Goal: Task Accomplishment & Management: Manage account settings

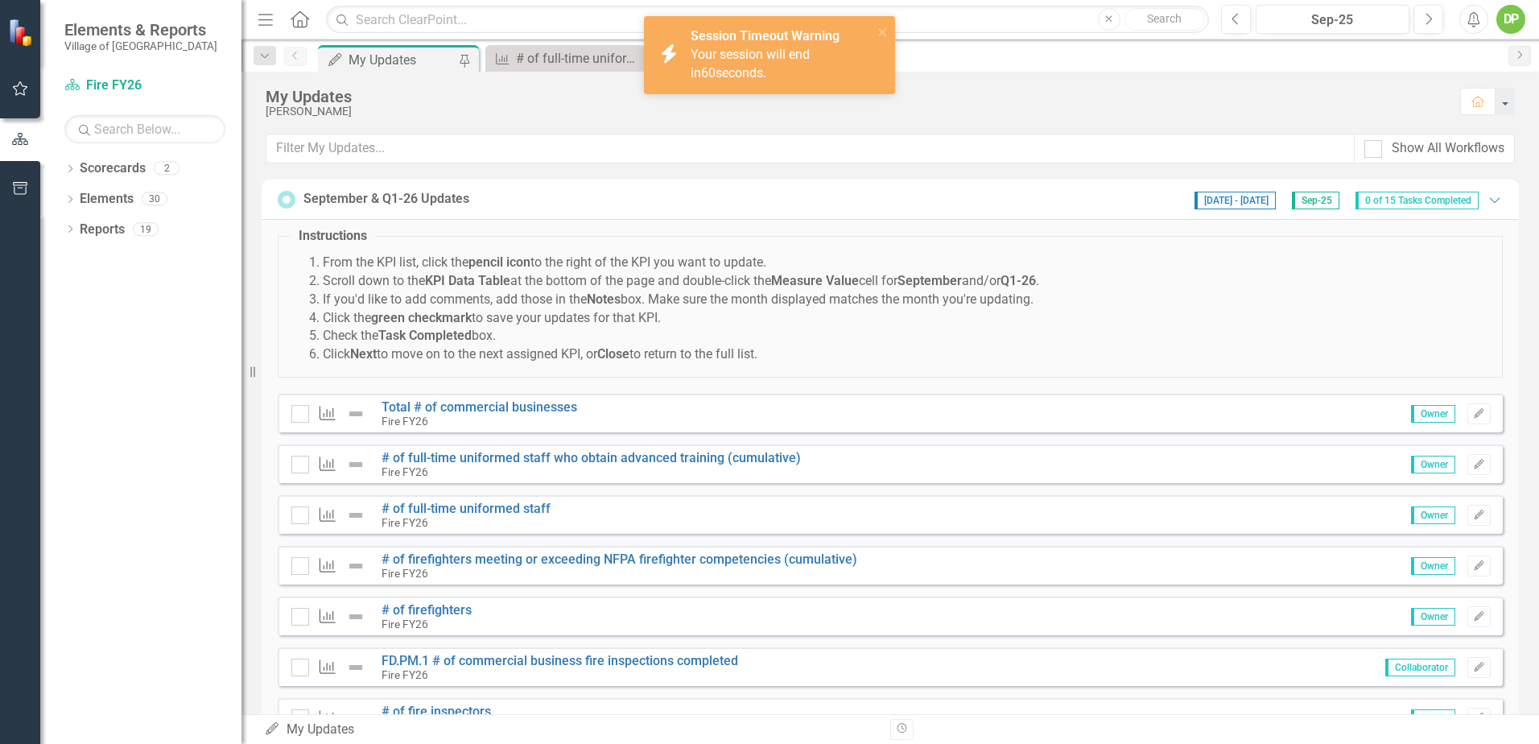
scroll to position [477, 0]
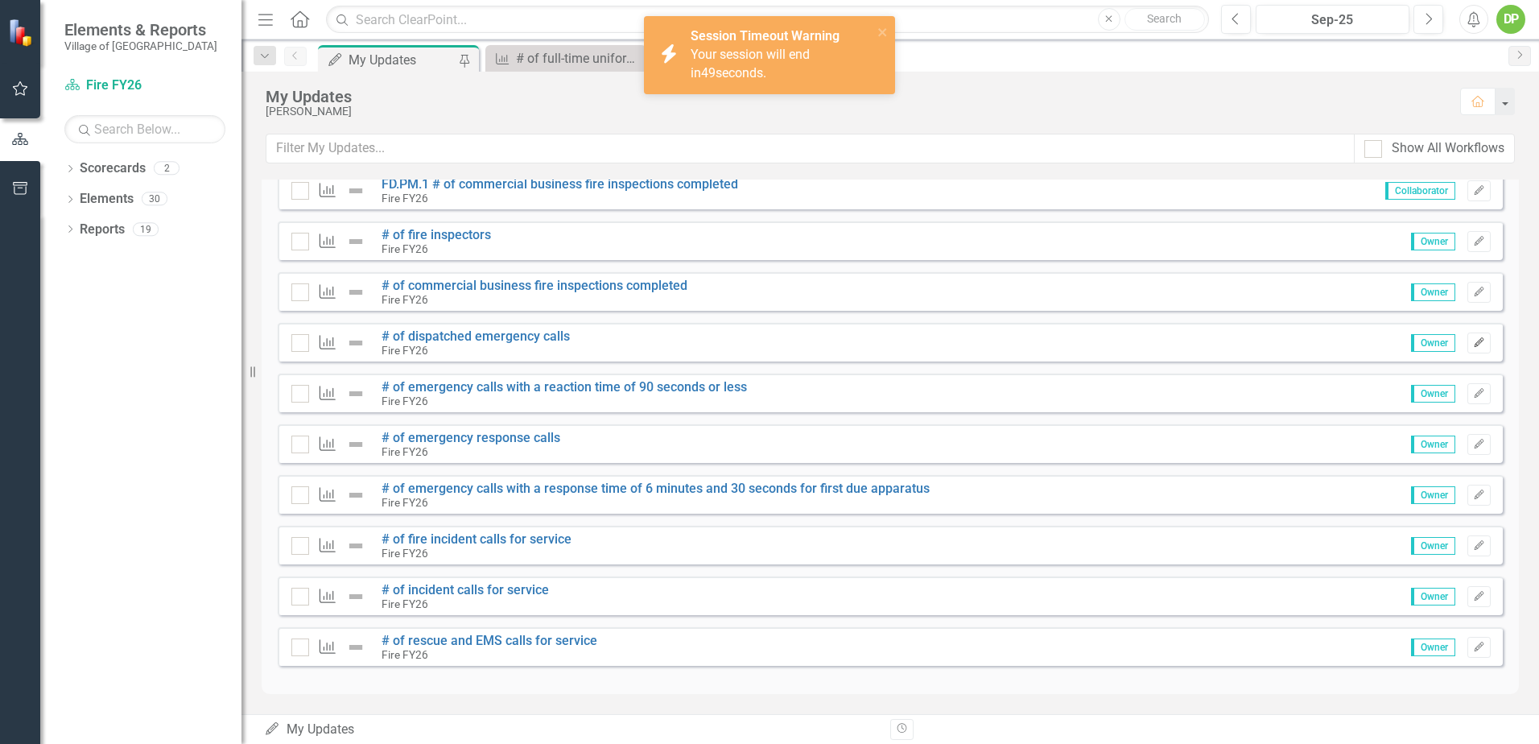
click at [1468, 341] on button "Edit" at bounding box center [1479, 343] width 23 height 21
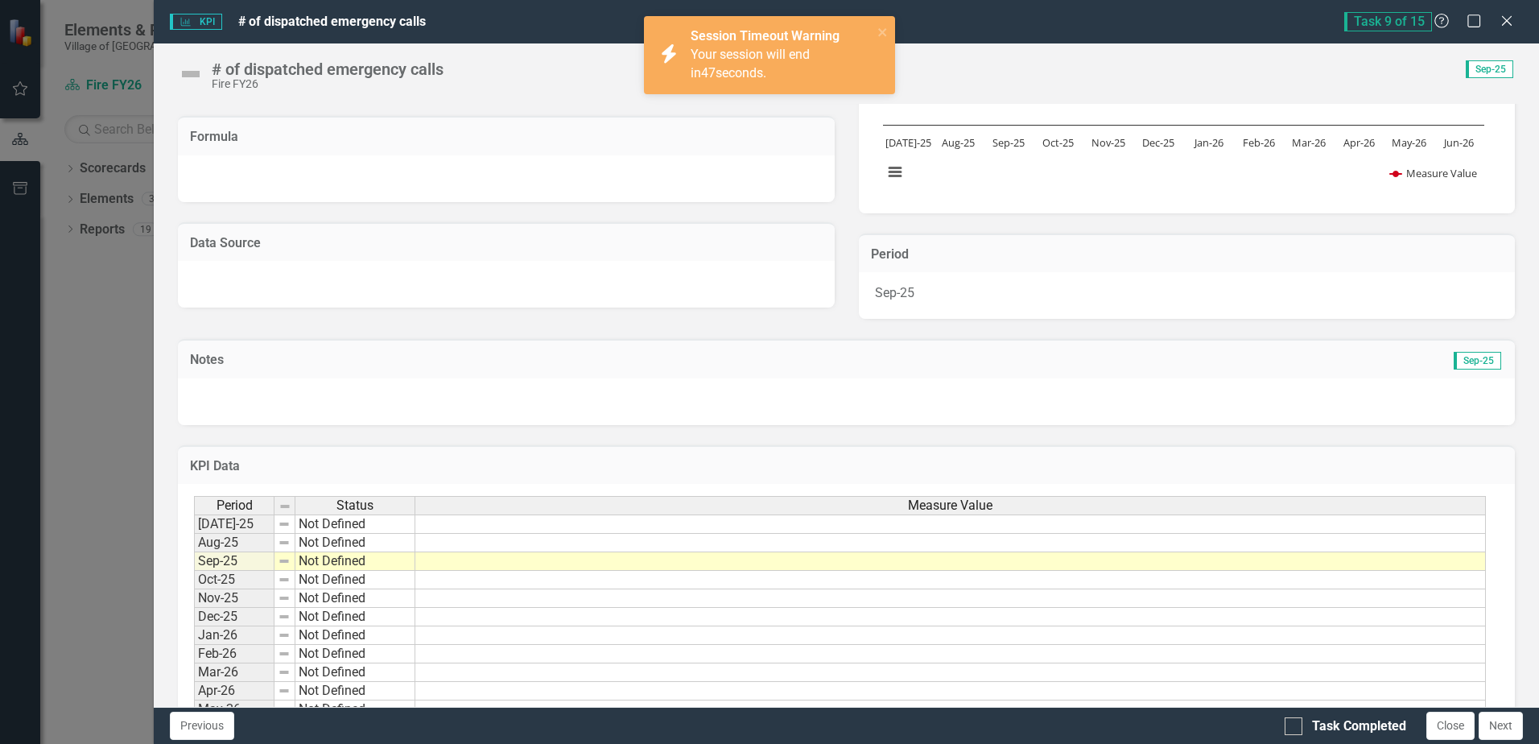
scroll to position [271, 0]
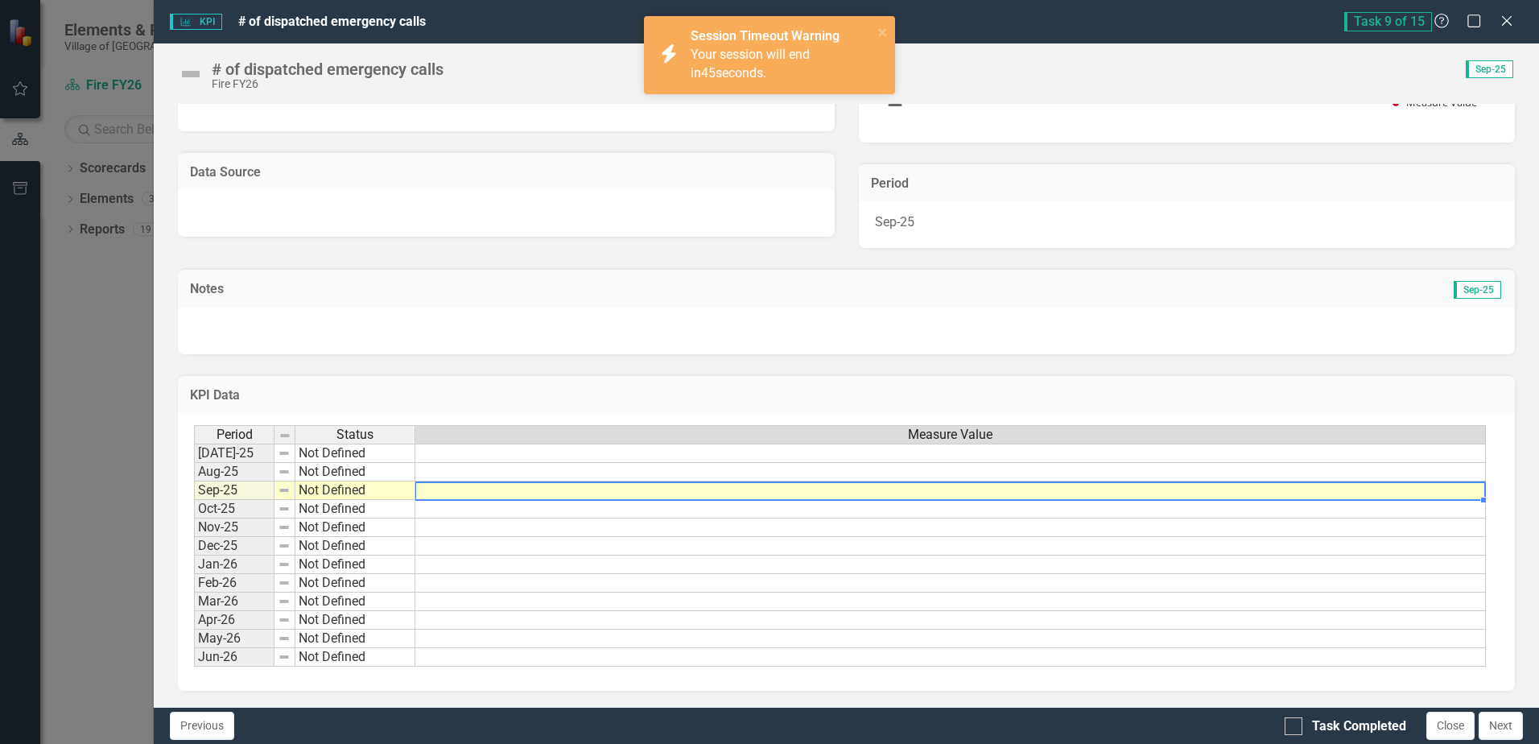
click at [1477, 490] on td at bounding box center [950, 490] width 1071 height 19
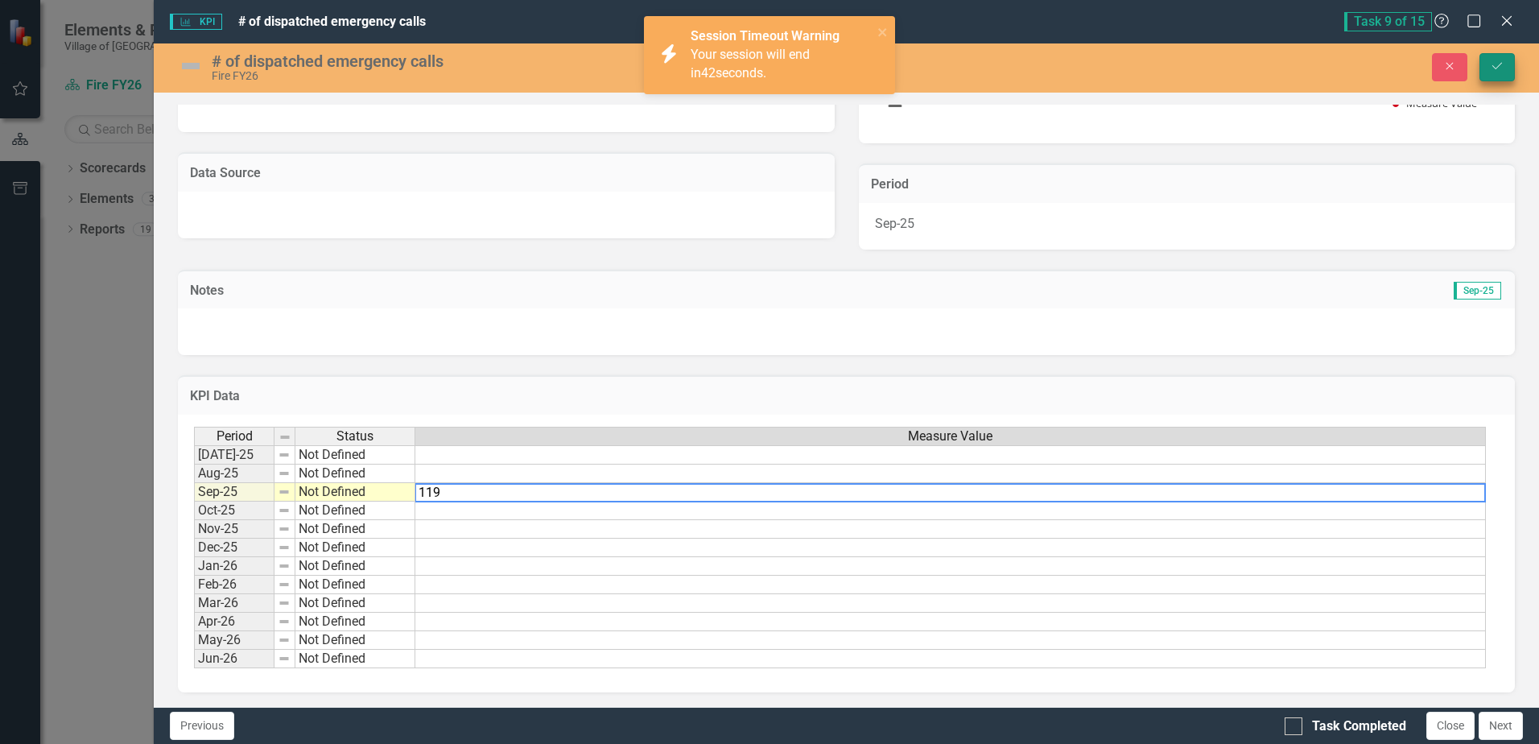
type textarea "119"
click at [1504, 58] on button "Save" at bounding box center [1497, 67] width 35 height 28
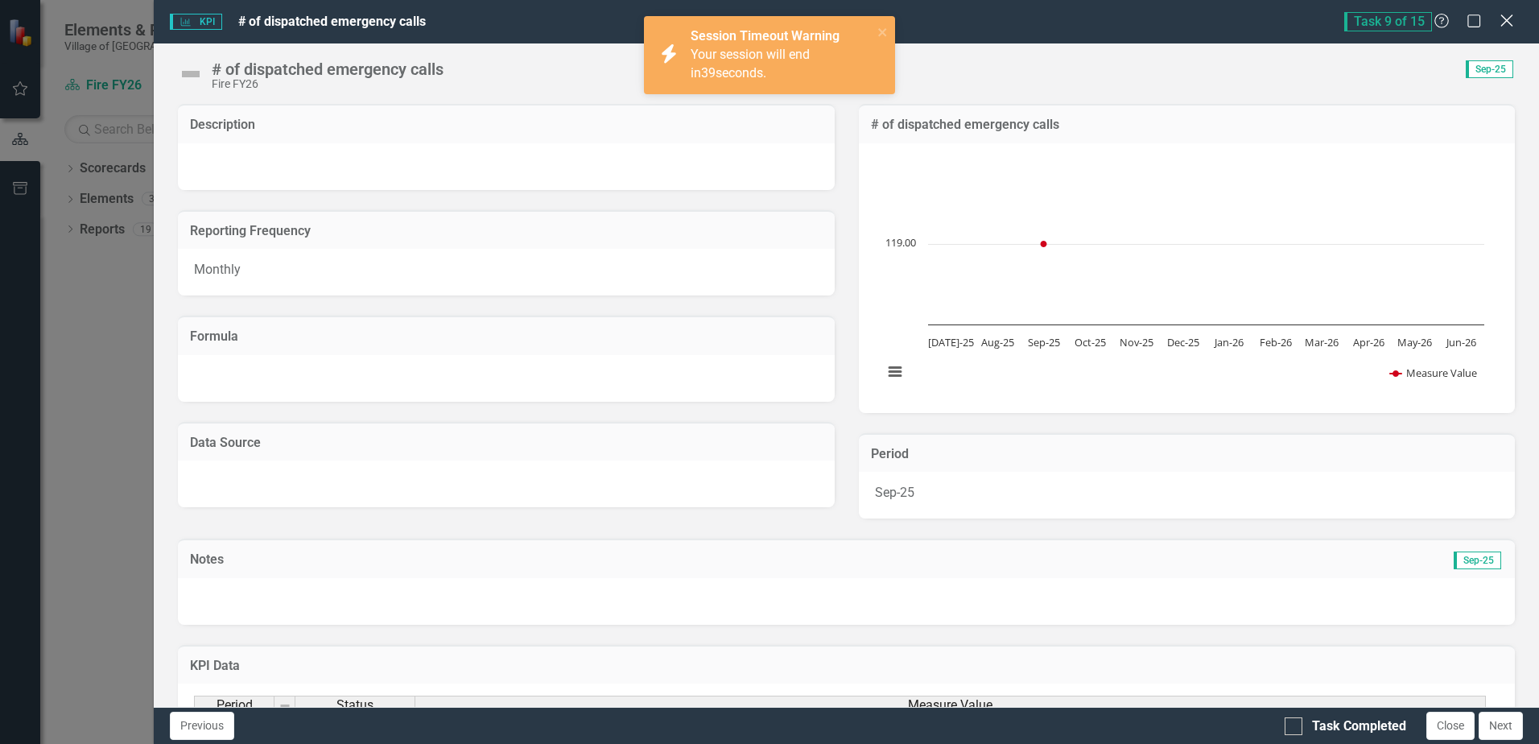
click at [1507, 22] on icon at bounding box center [1507, 20] width 12 height 12
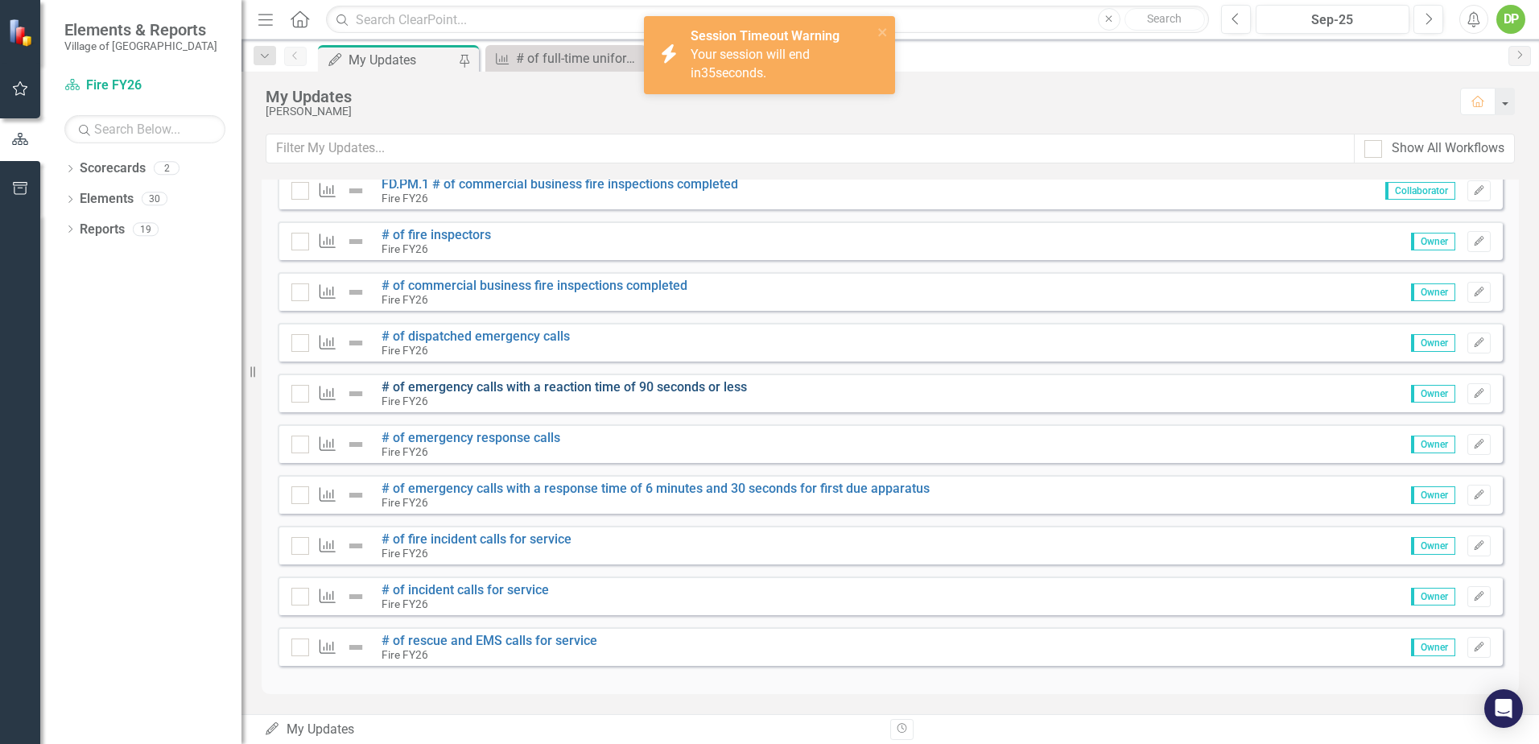
click at [443, 386] on link "# of emergency calls with a reaction time of 90 seconds or less" at bounding box center [565, 386] width 366 height 15
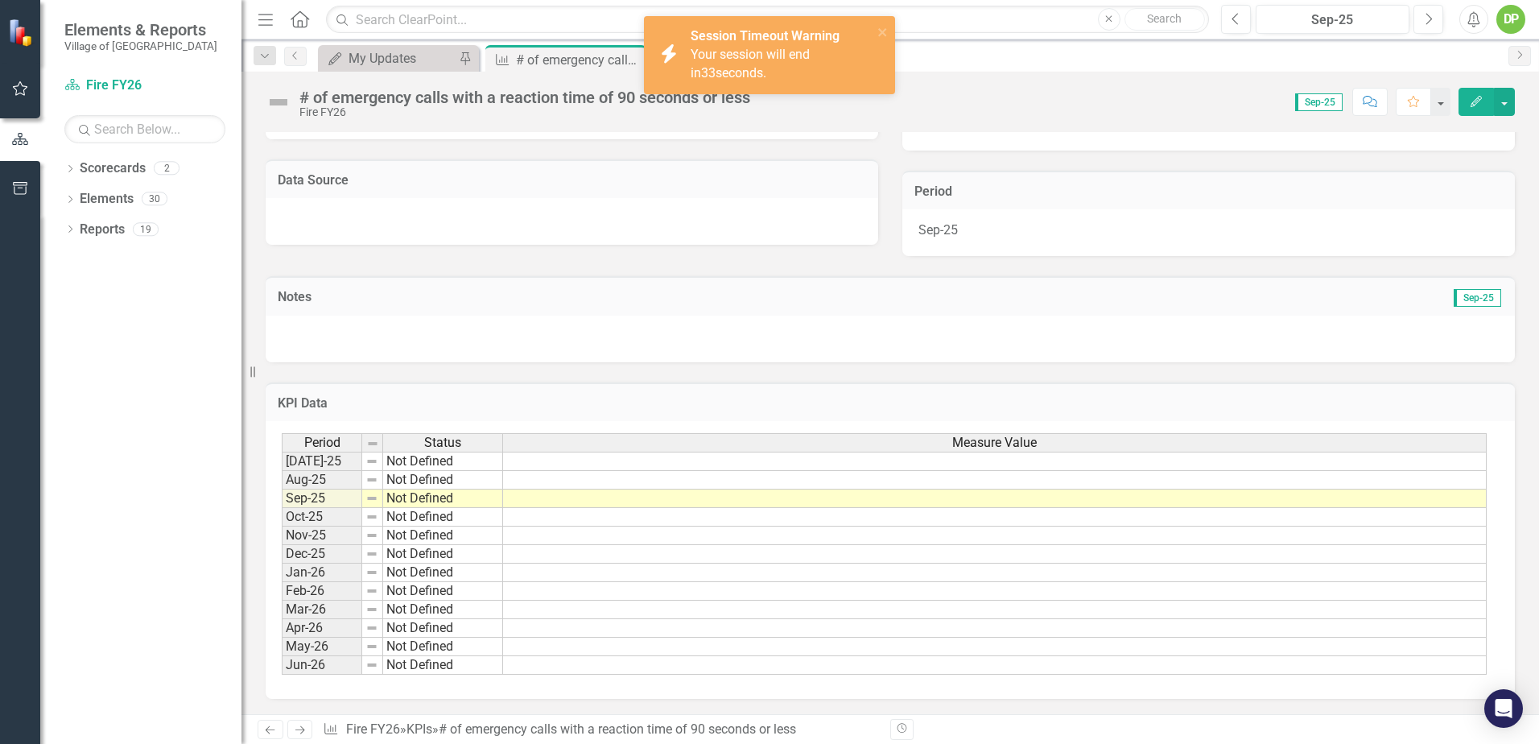
scroll to position [291, 0]
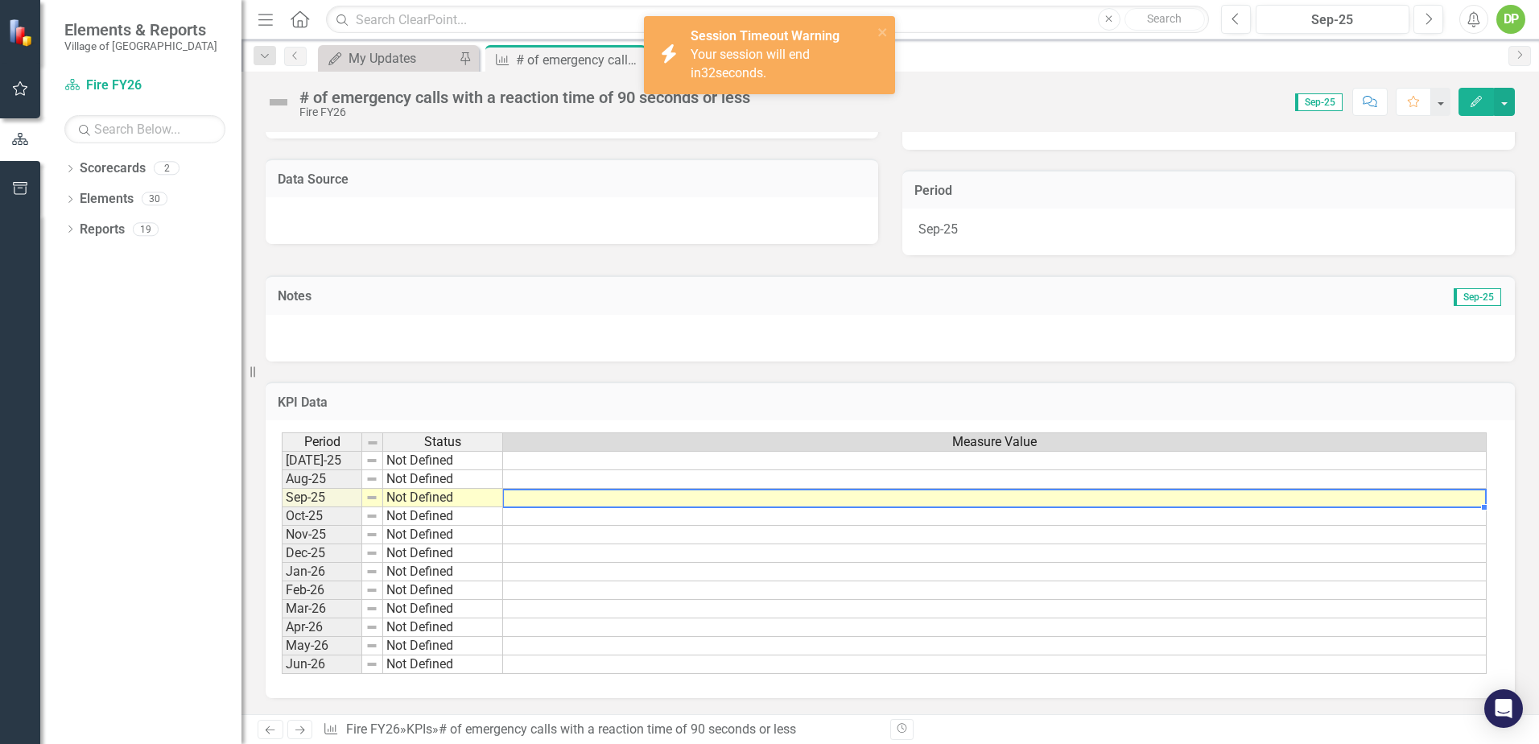
click at [1462, 500] on td at bounding box center [995, 498] width 984 height 19
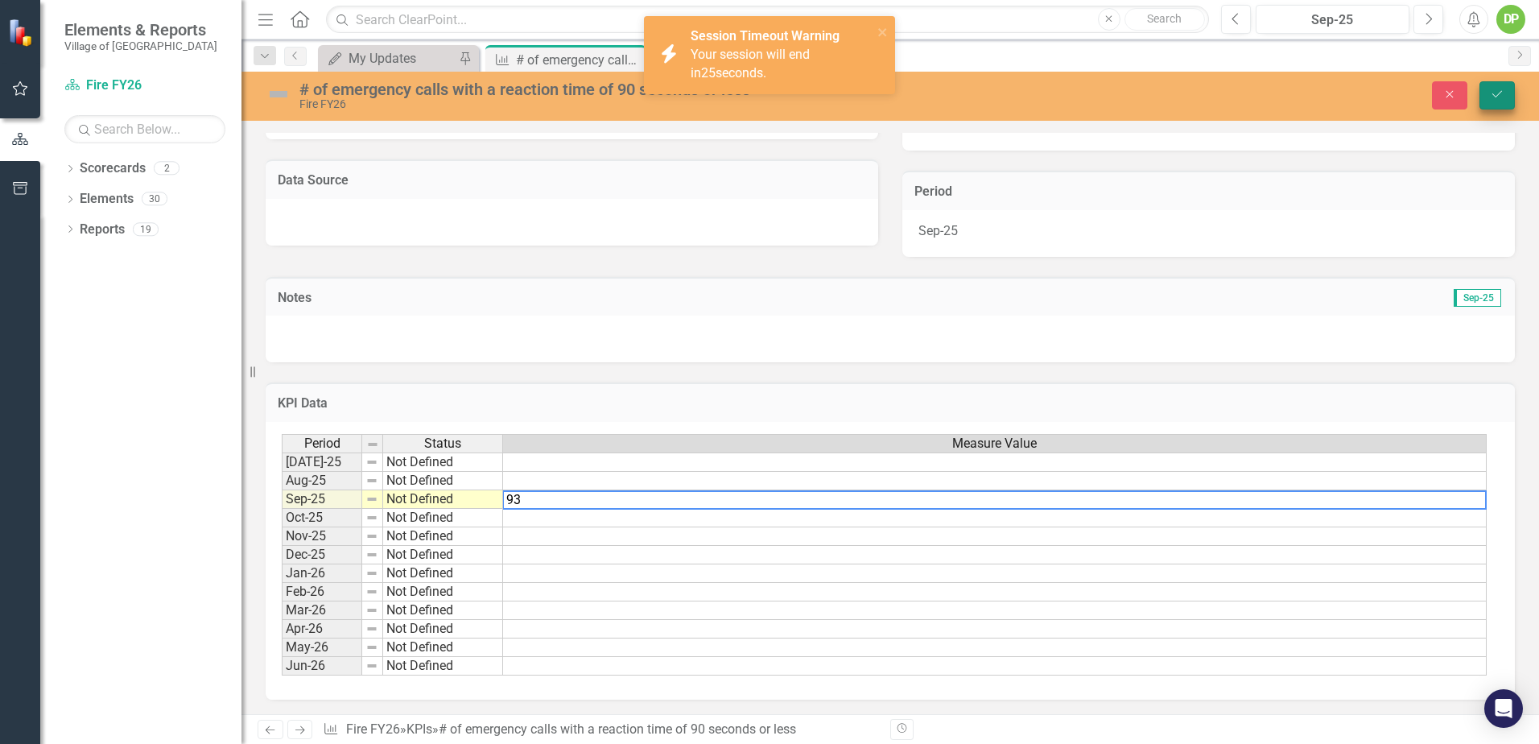
type textarea "93"
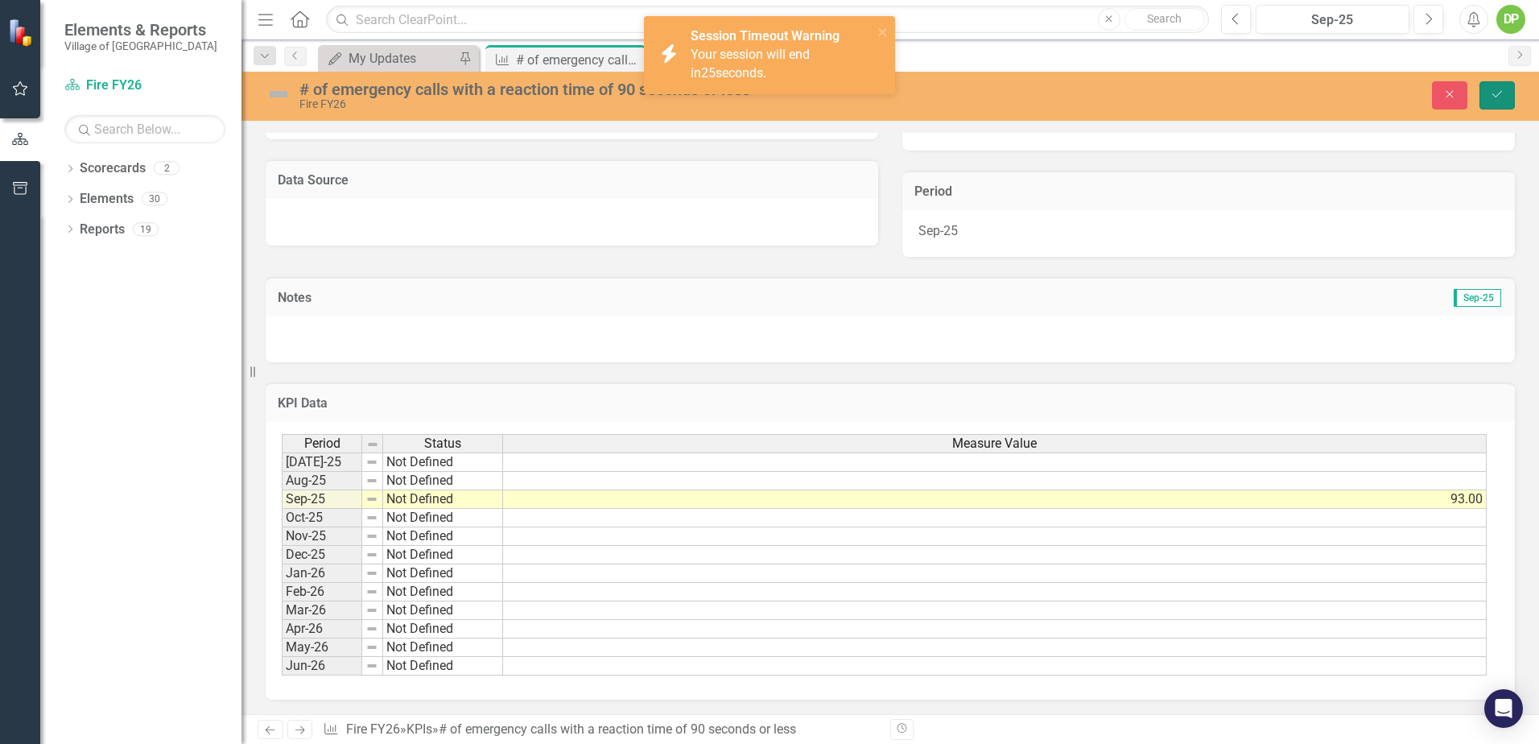
click at [1495, 88] on button "Save" at bounding box center [1497, 95] width 35 height 28
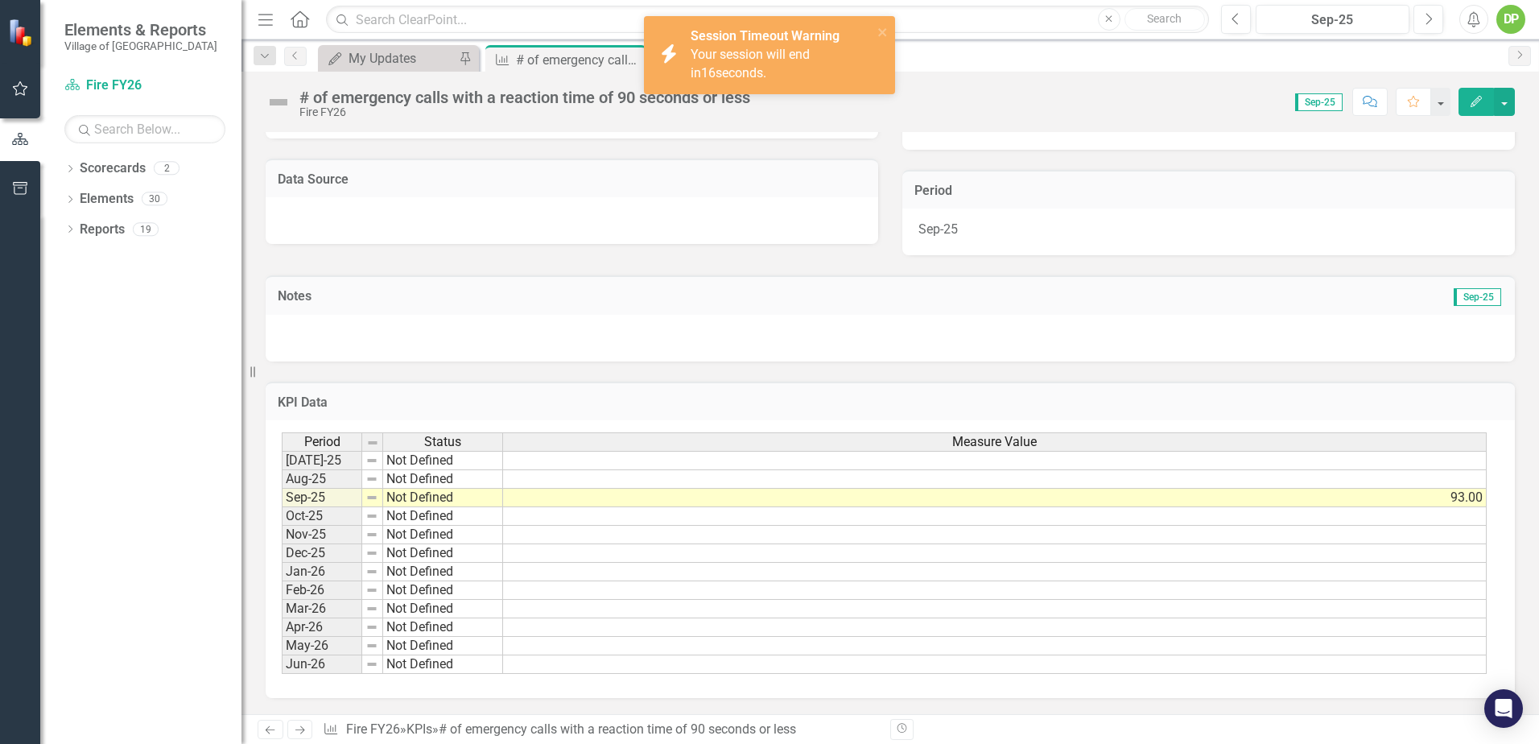
scroll to position [0, 0]
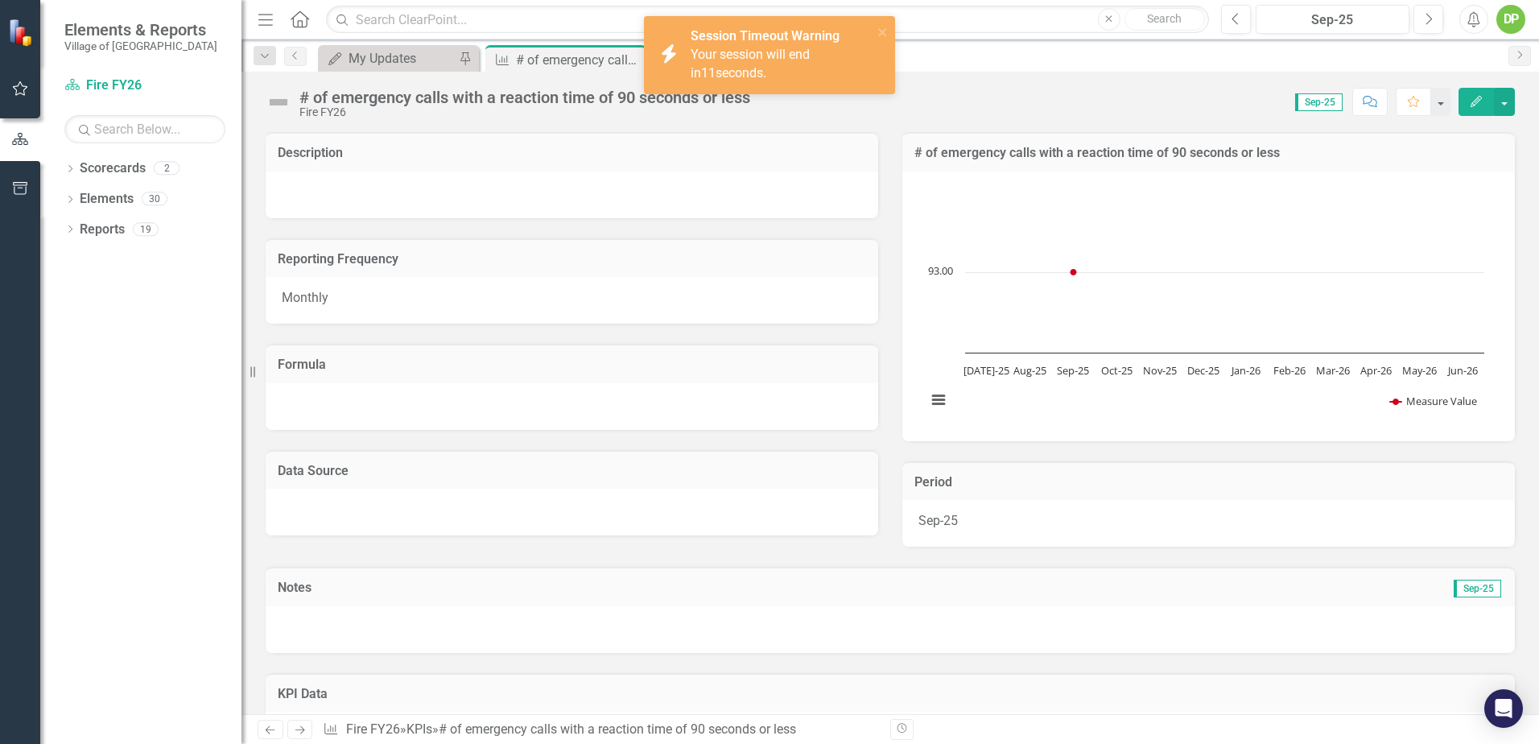
click at [729, 49] on span "Your session will end in 11 seconds." at bounding box center [750, 64] width 119 height 34
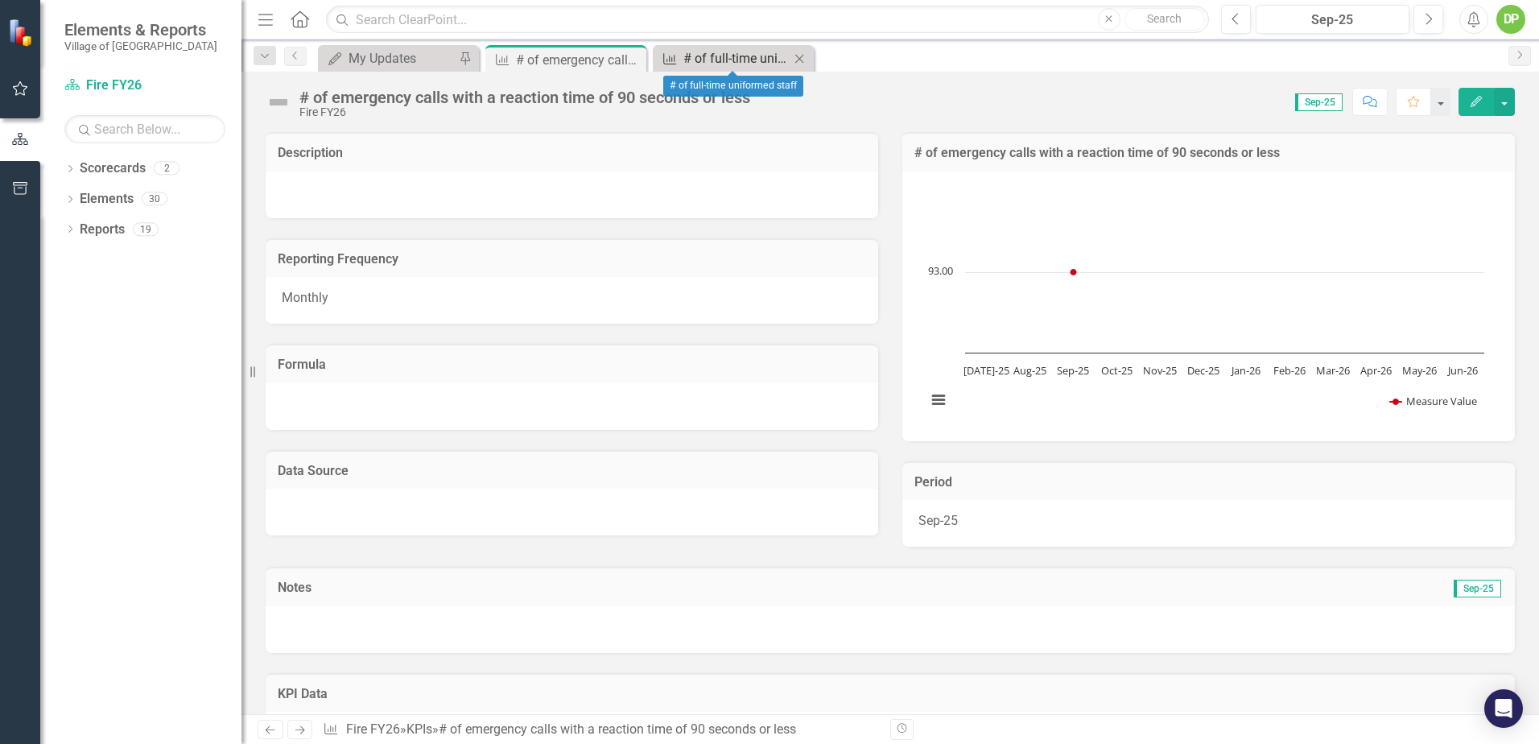
click at [736, 55] on div "# of full-time uniformed staff" at bounding box center [737, 58] width 106 height 20
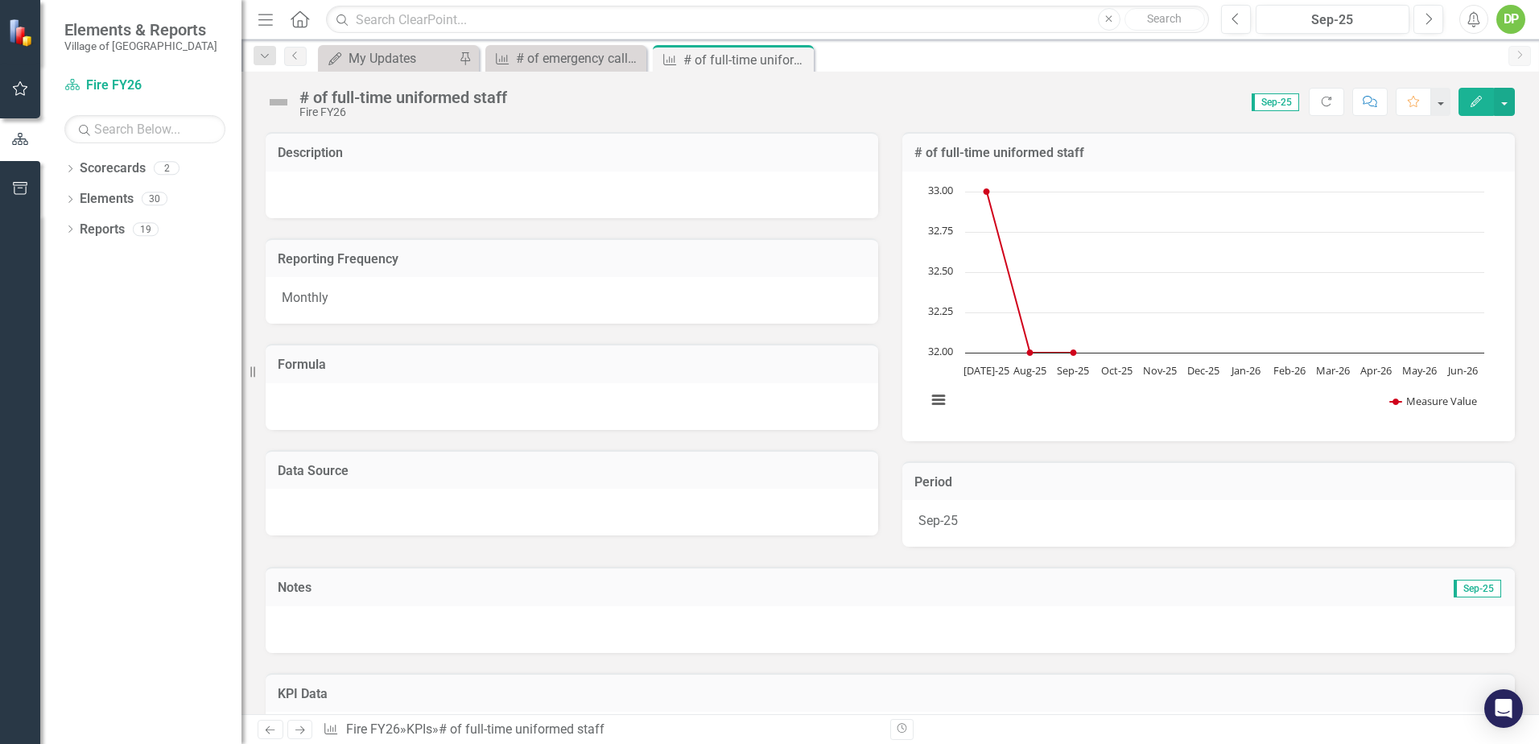
drag, startPoint x: 800, startPoint y: 54, endPoint x: 648, endPoint y: 55, distance: 152.2
click at [0, 0] on icon "Close" at bounding box center [0, 0] width 0 height 0
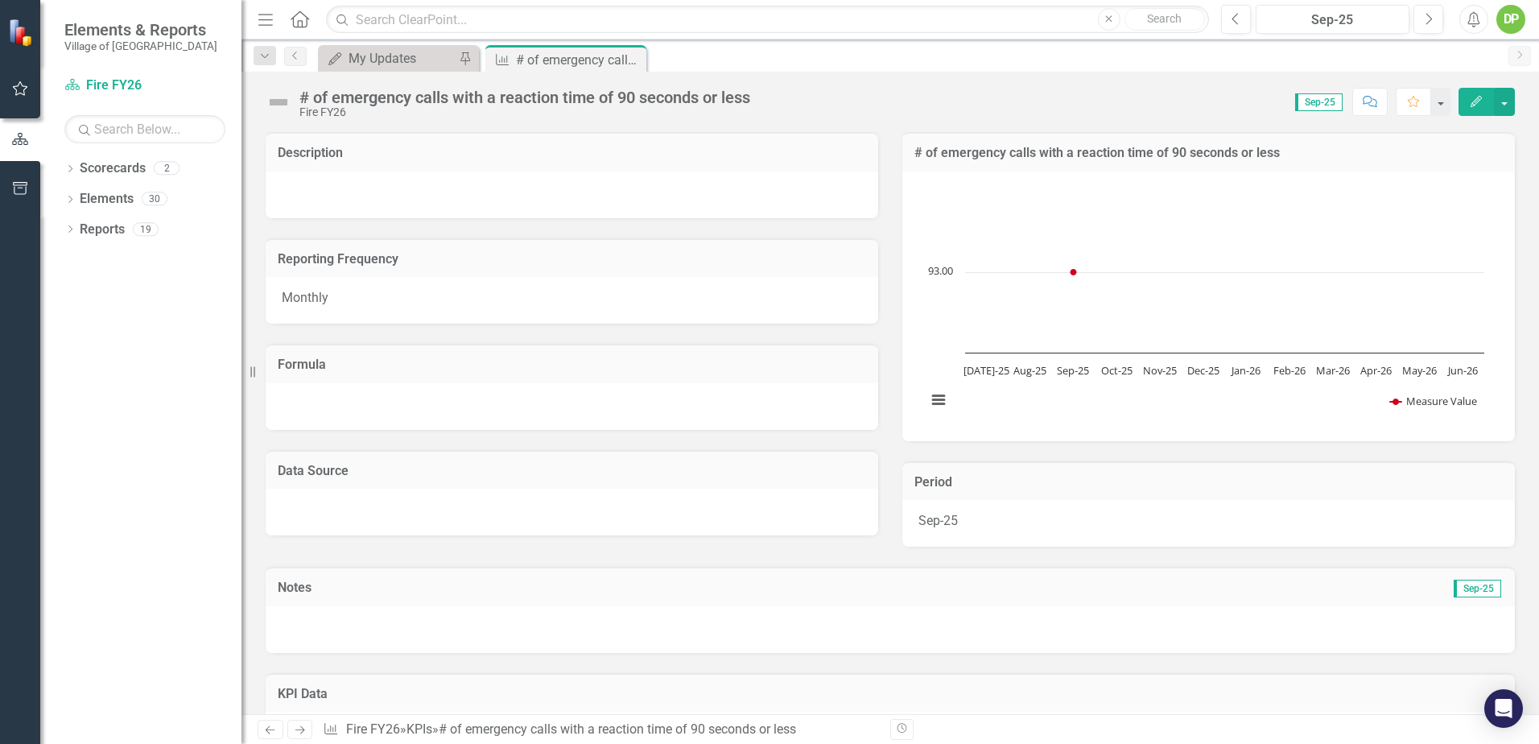
drag, startPoint x: 635, startPoint y: 55, endPoint x: 627, endPoint y: 58, distance: 8.7
click at [0, 0] on icon "Close" at bounding box center [0, 0] width 0 height 0
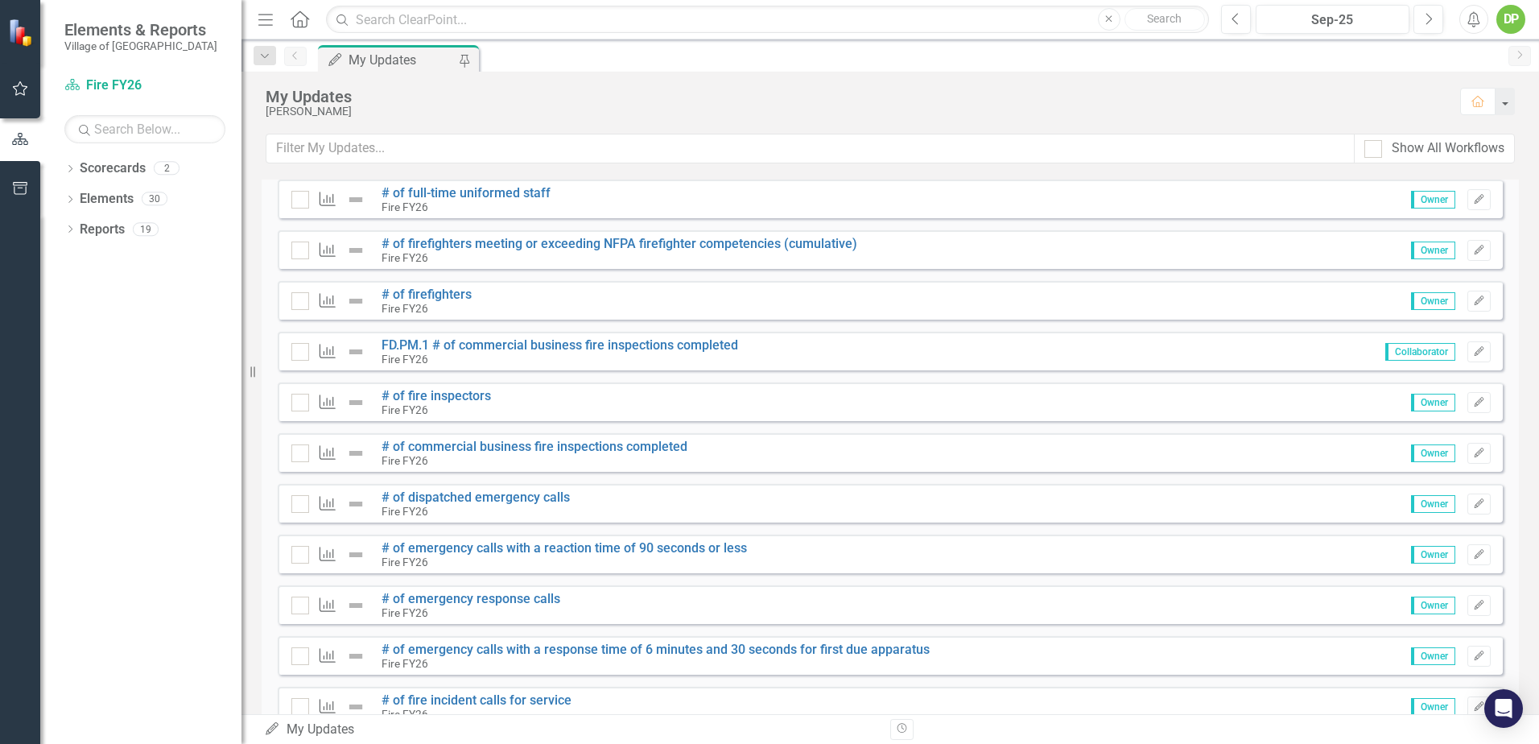
scroll to position [322, 0]
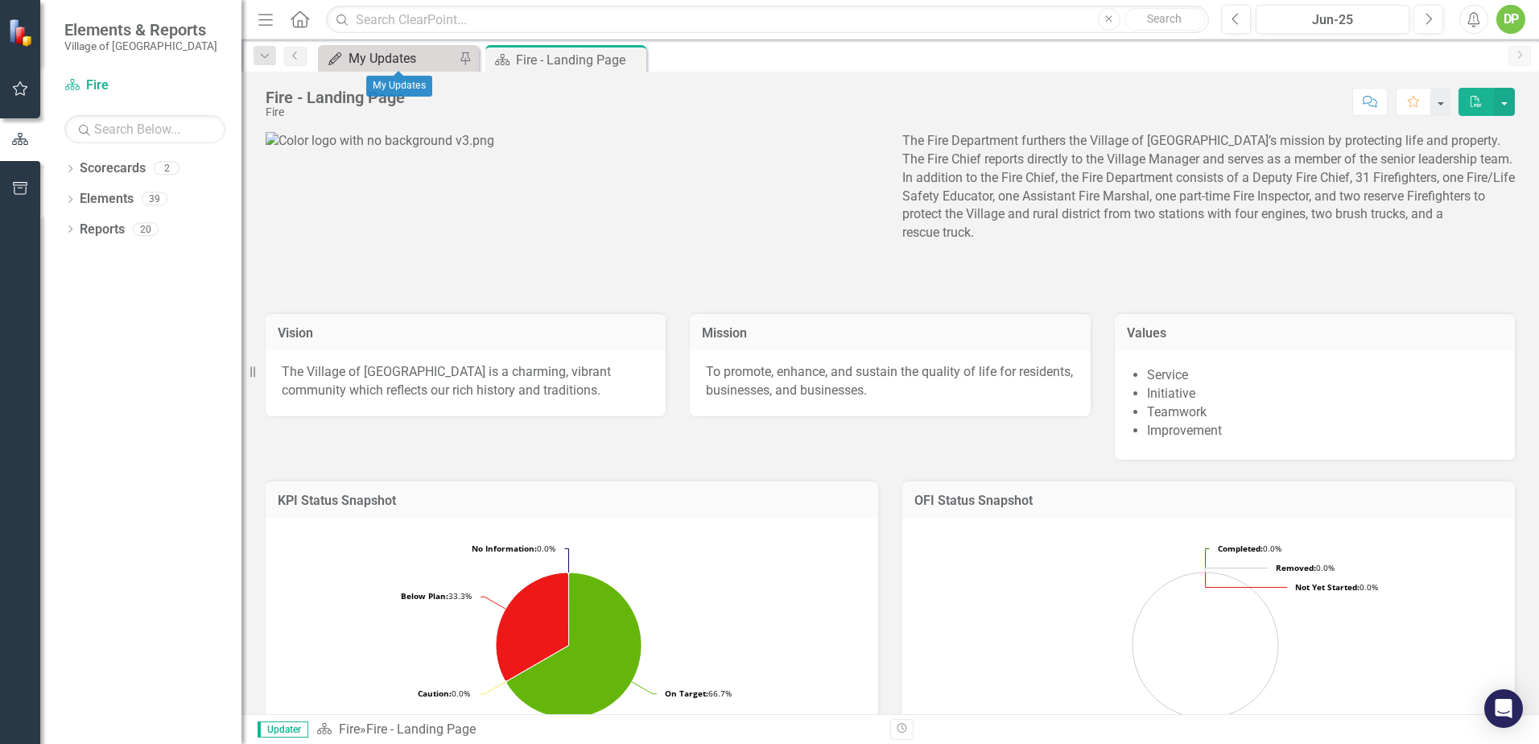
click at [398, 53] on div "My Updates" at bounding box center [402, 58] width 106 height 20
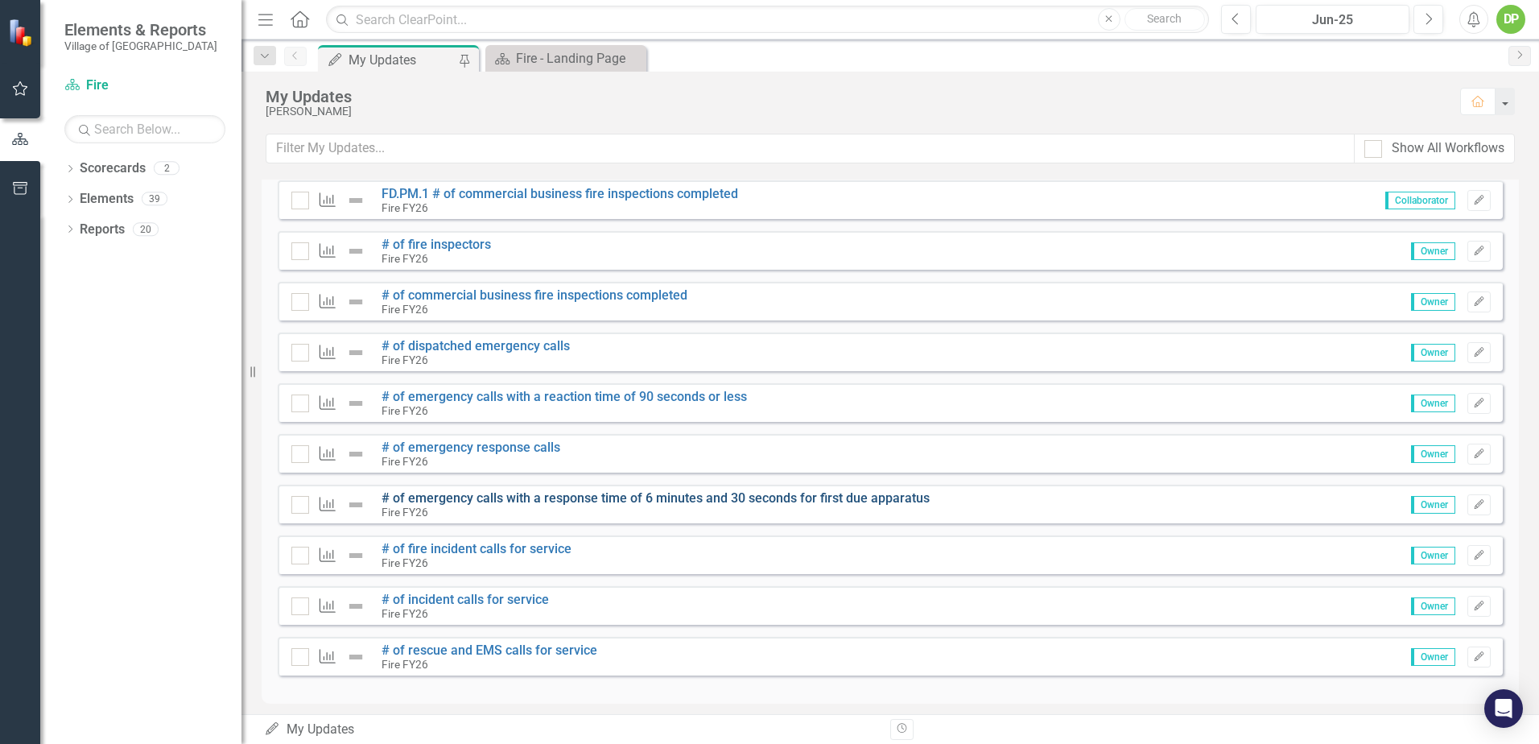
scroll to position [477, 0]
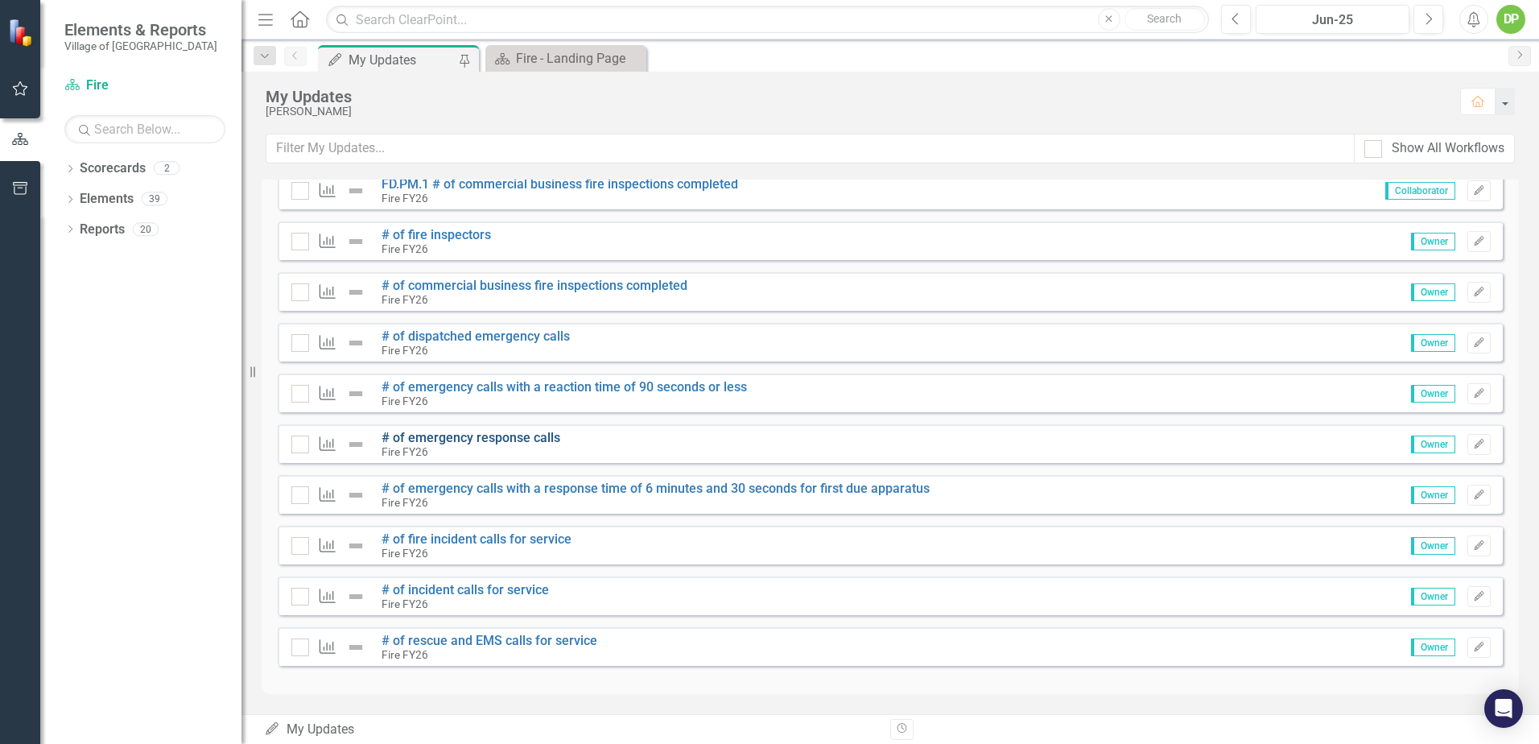
click at [477, 434] on link "# of emergency response calls" at bounding box center [471, 437] width 179 height 15
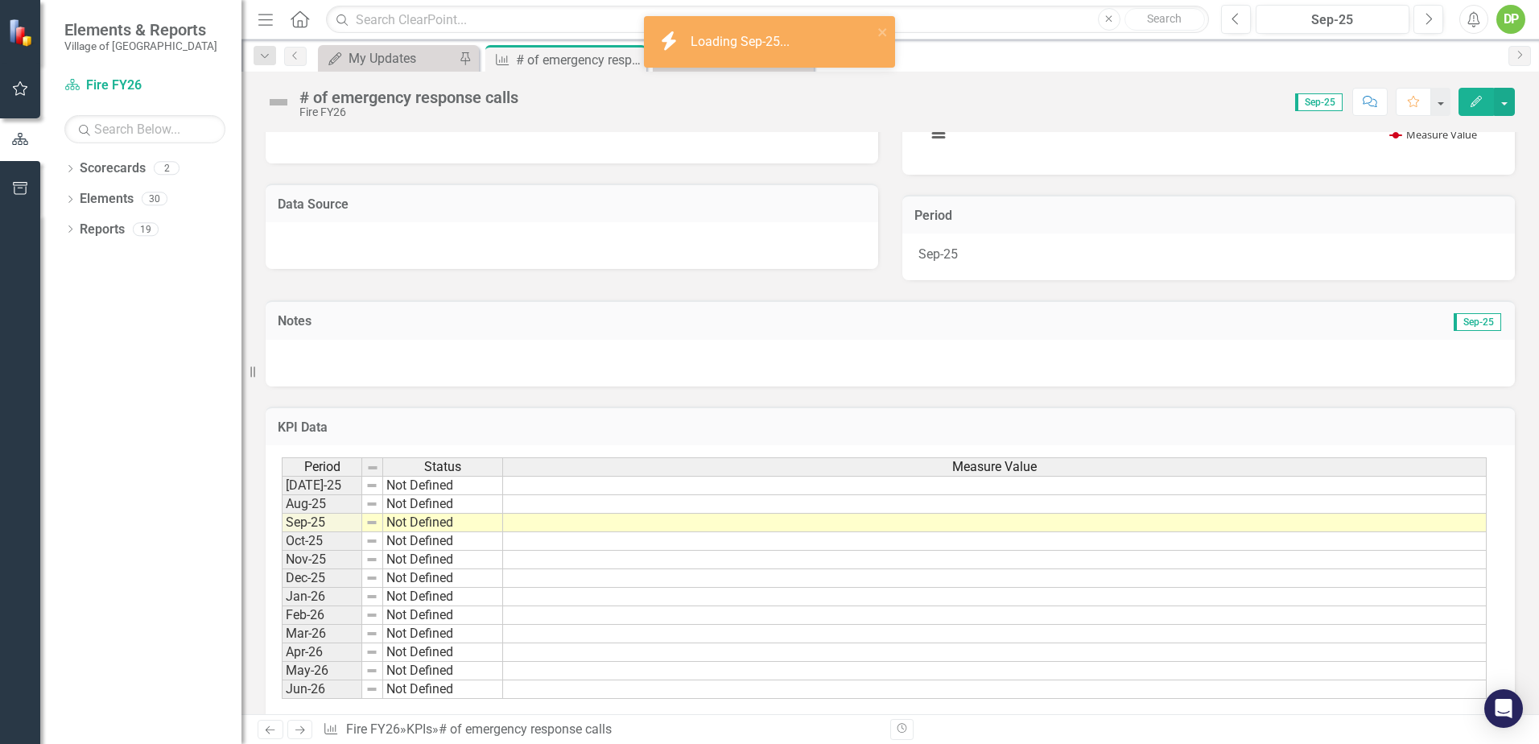
scroll to position [291, 0]
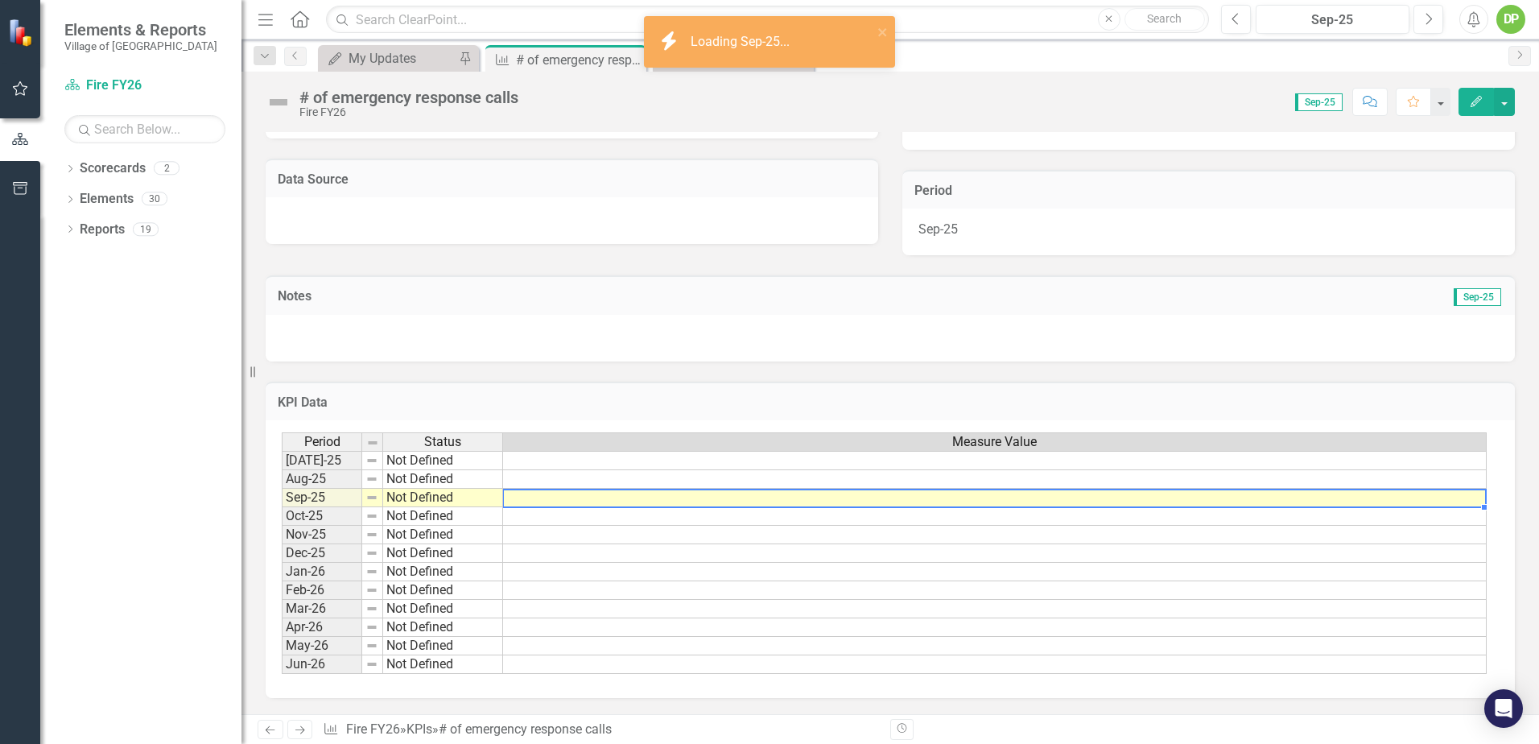
click at [1410, 500] on td at bounding box center [995, 498] width 984 height 19
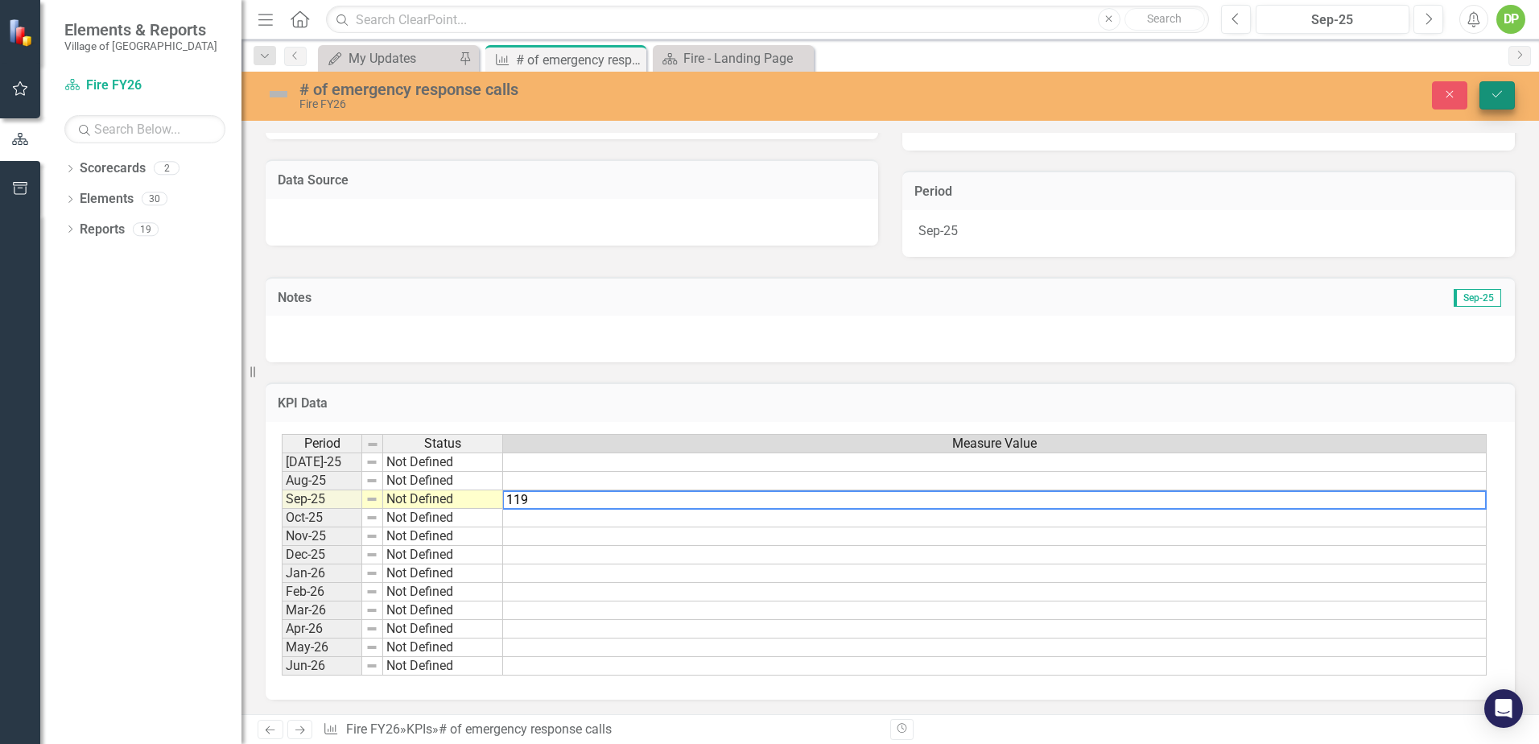
type textarea "119"
click at [1496, 97] on icon "submit" at bounding box center [1498, 94] width 10 height 6
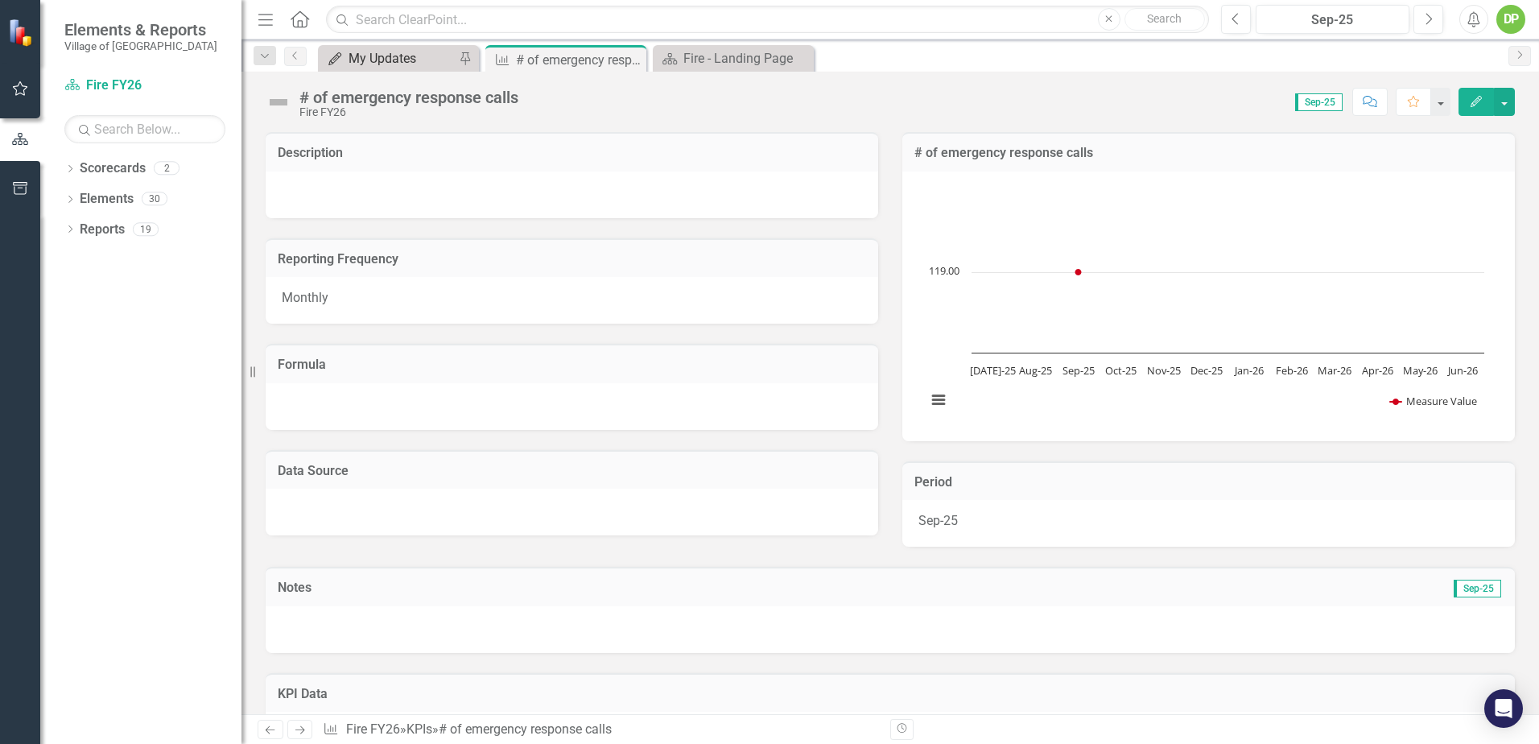
click at [424, 54] on div "My Updates" at bounding box center [402, 58] width 106 height 20
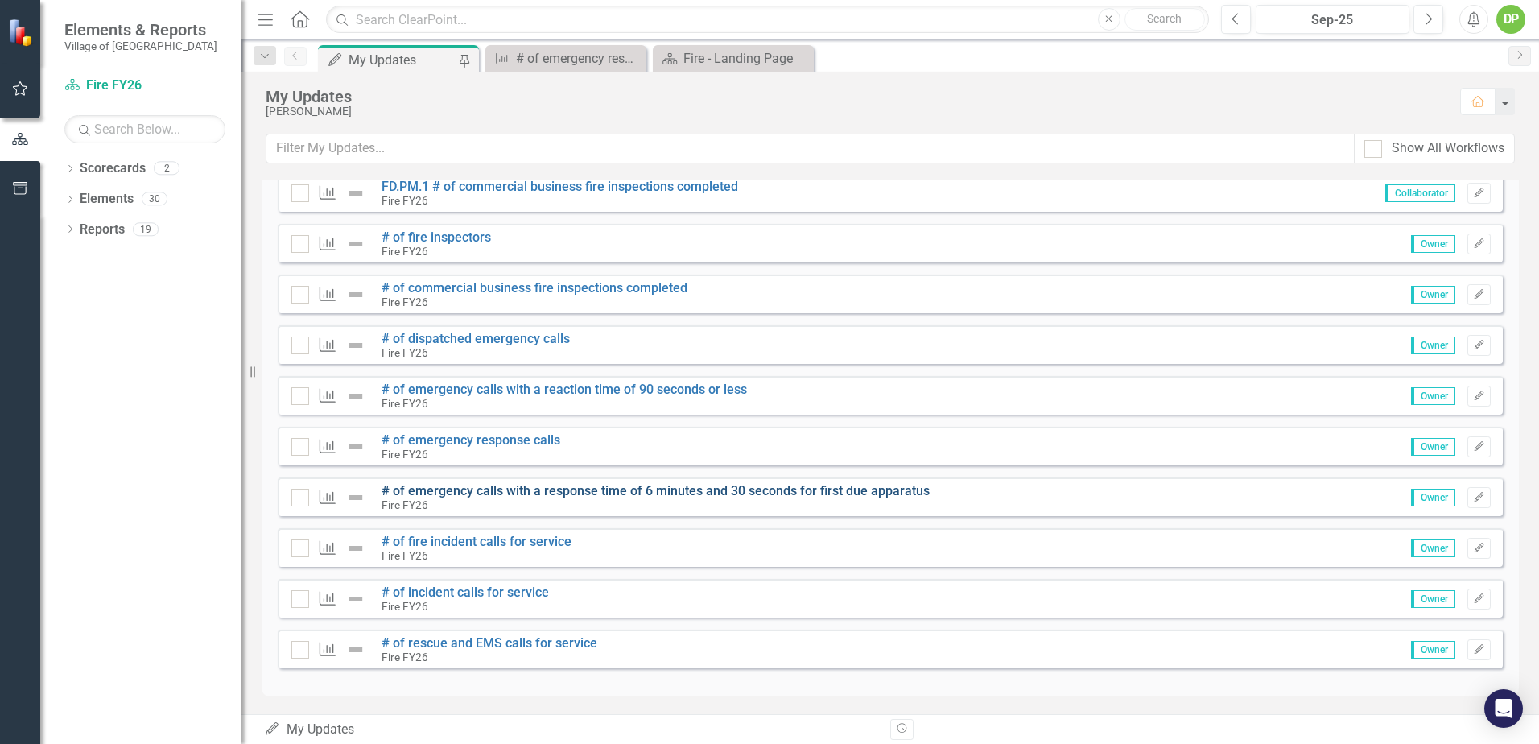
scroll to position [477, 0]
click at [520, 484] on link "# of emergency calls with a response time of 6 minutes and 30 seconds for first…" at bounding box center [656, 488] width 548 height 15
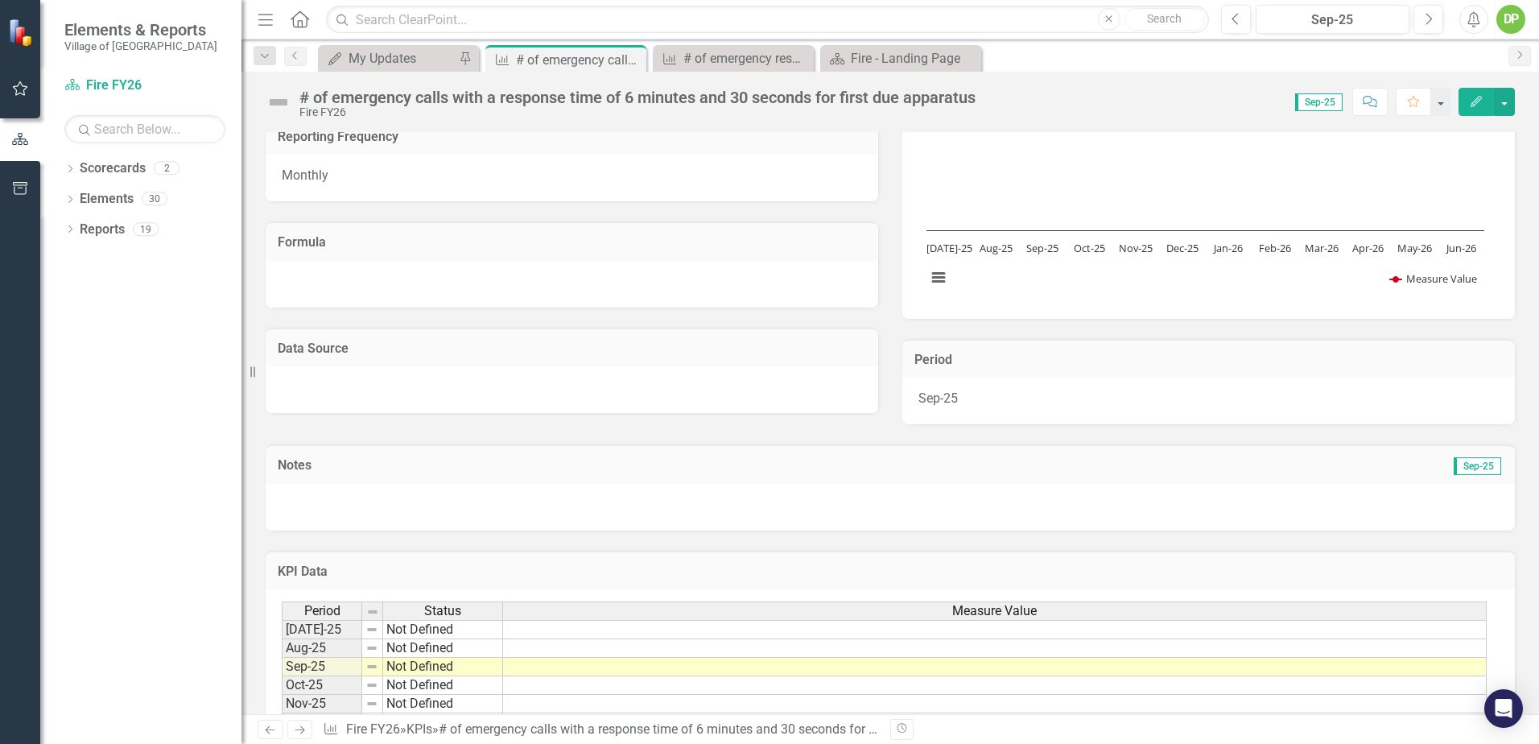
scroll to position [291, 0]
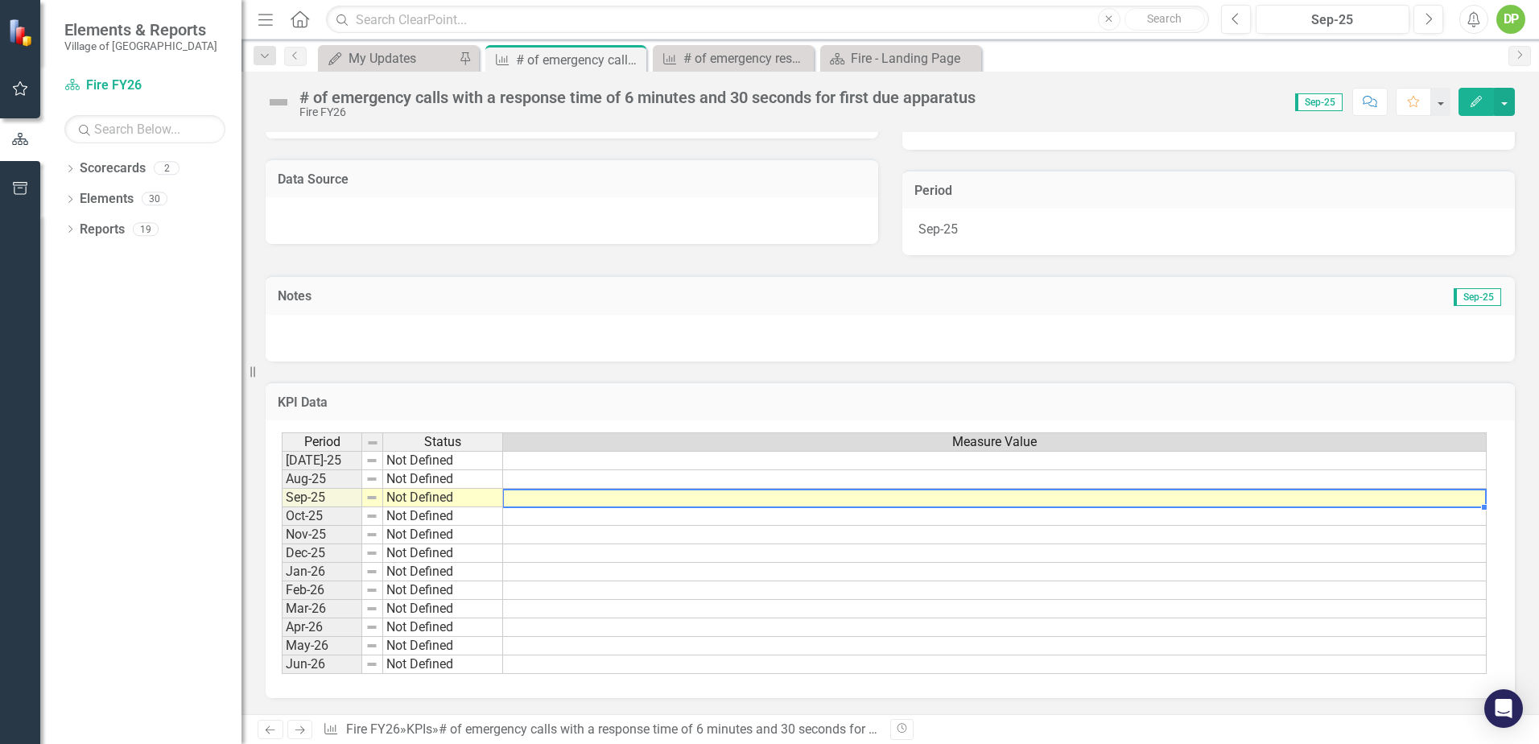
click at [1374, 496] on td at bounding box center [995, 498] width 984 height 19
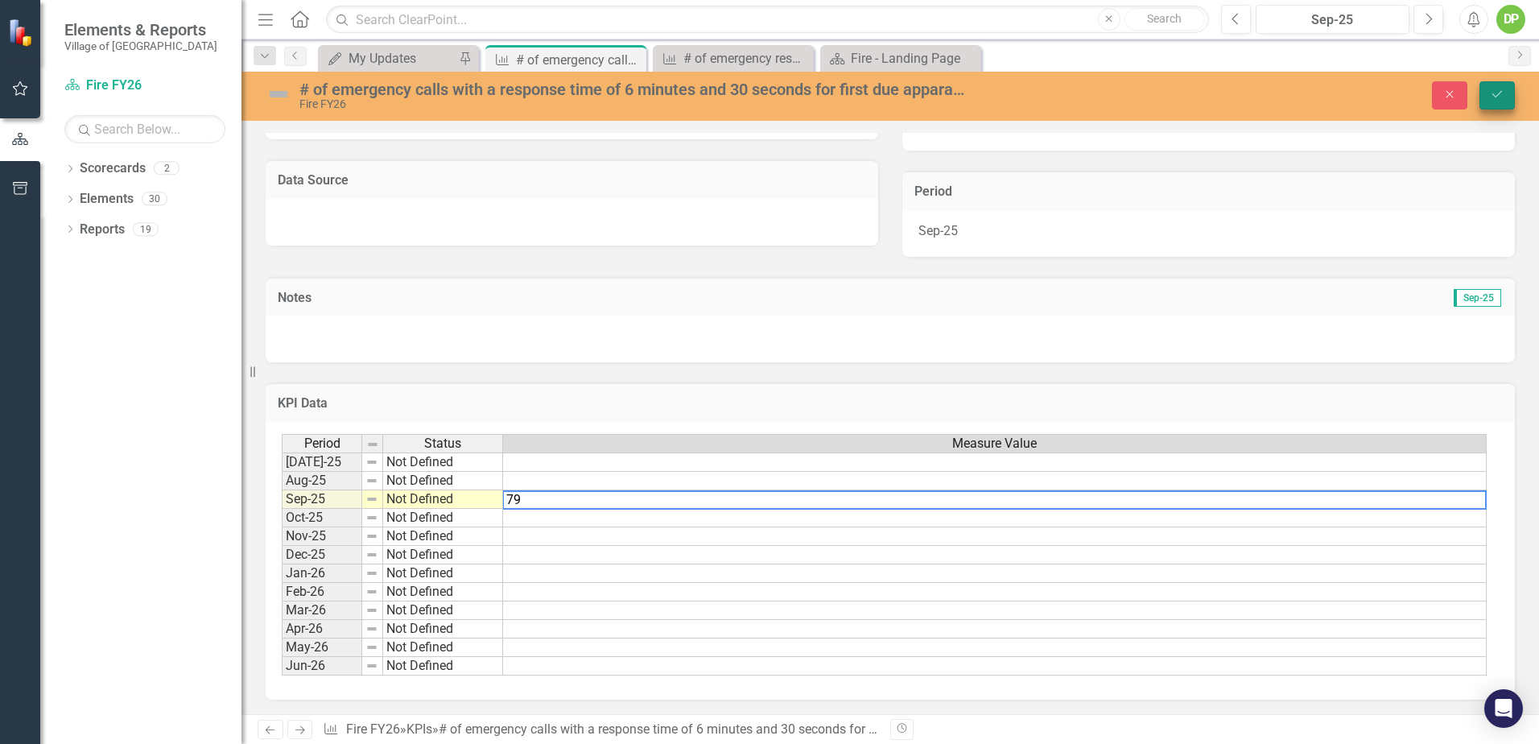
type textarea "79"
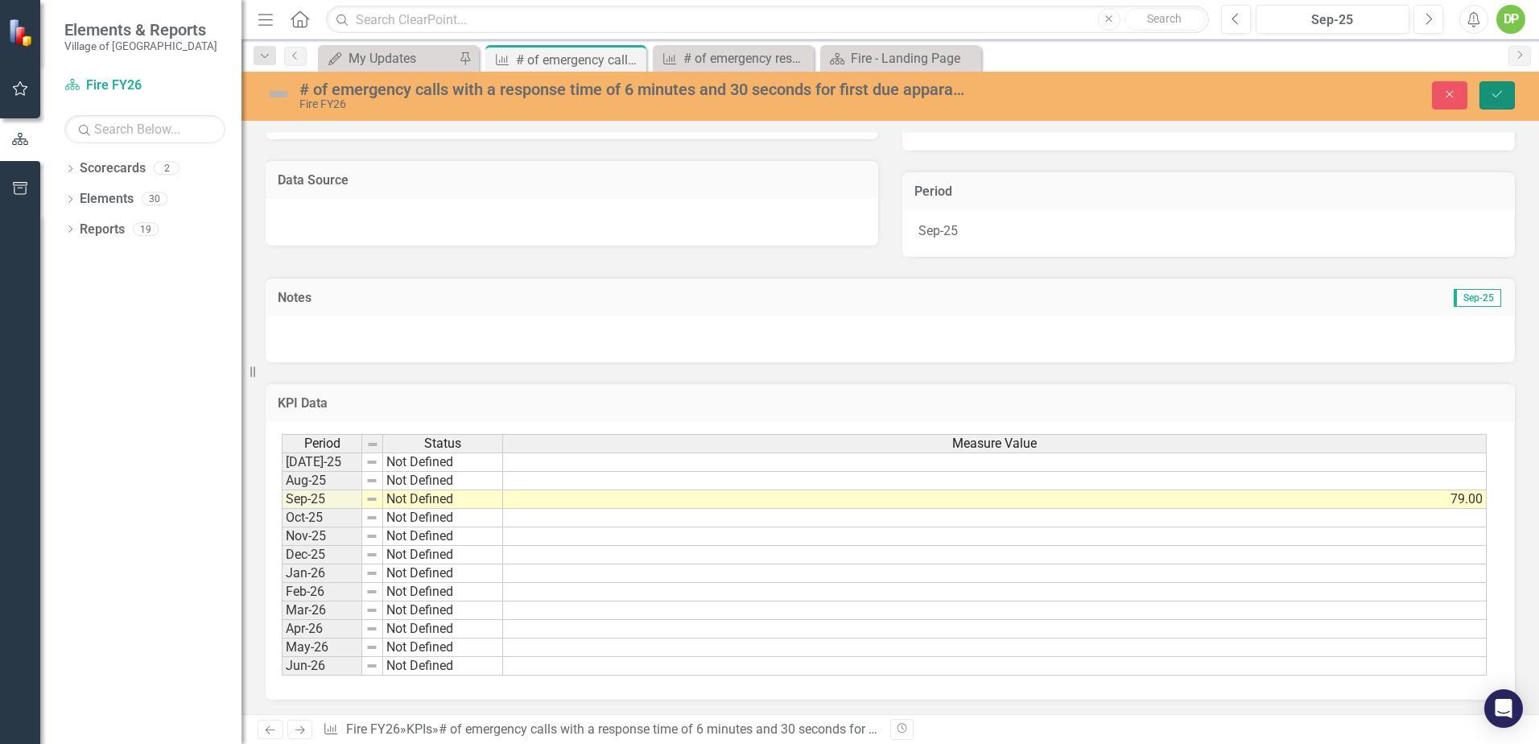
click at [1502, 96] on icon "Save" at bounding box center [1497, 94] width 14 height 11
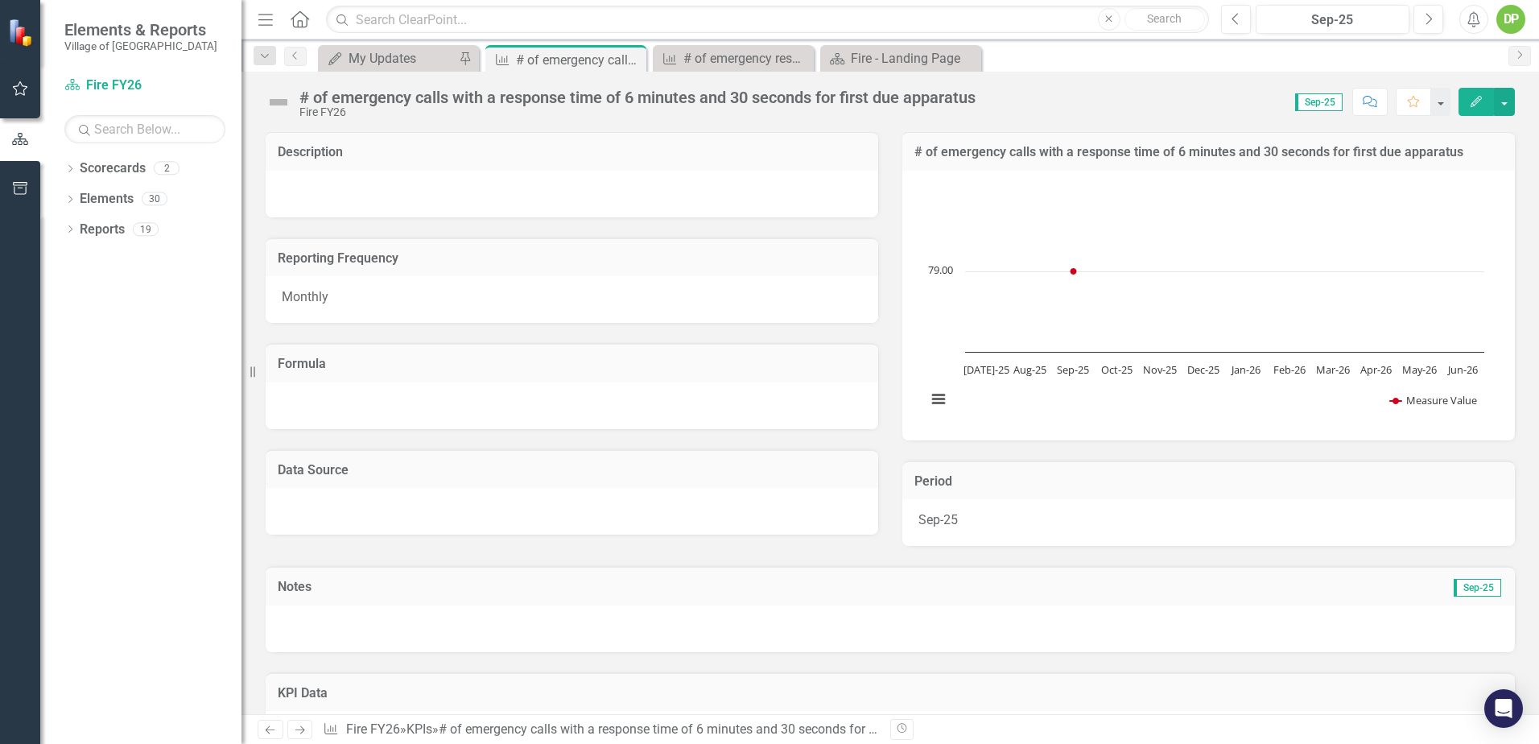
scroll to position [0, 0]
click at [966, 60] on icon at bounding box center [967, 58] width 9 height 9
click at [801, 60] on icon at bounding box center [800, 58] width 9 height 9
